Goal: Information Seeking & Learning: Learn about a topic

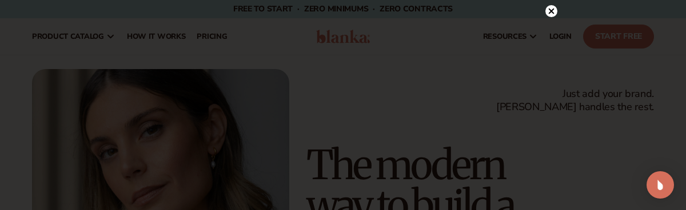
click at [550, 11] on circle at bounding box center [551, 11] width 12 height 12
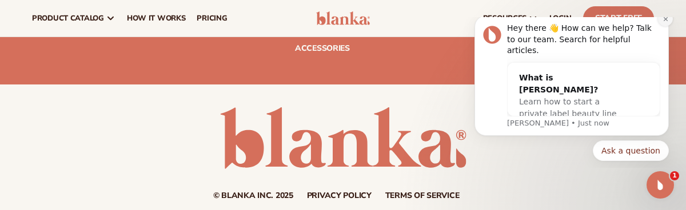
click at [665, 21] on icon "Dismiss notification" at bounding box center [665, 19] width 4 height 4
